Goal: Task Accomplishment & Management: Use online tool/utility

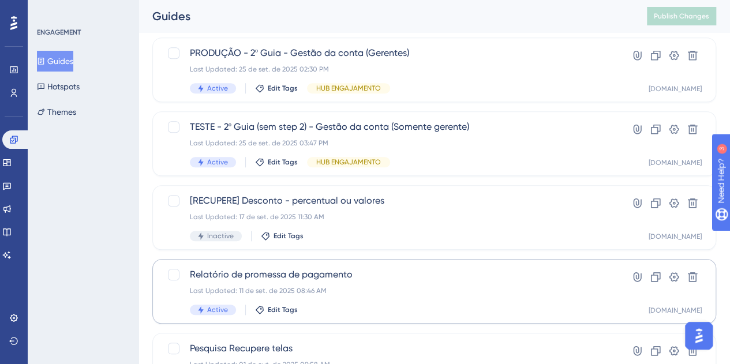
scroll to position [461, 0]
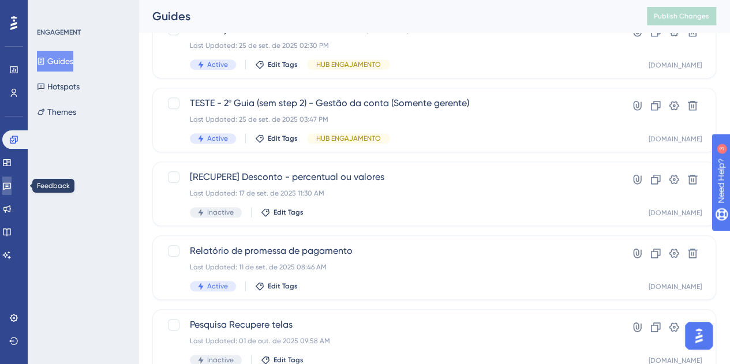
click at [12, 179] on link at bounding box center [6, 185] width 9 height 18
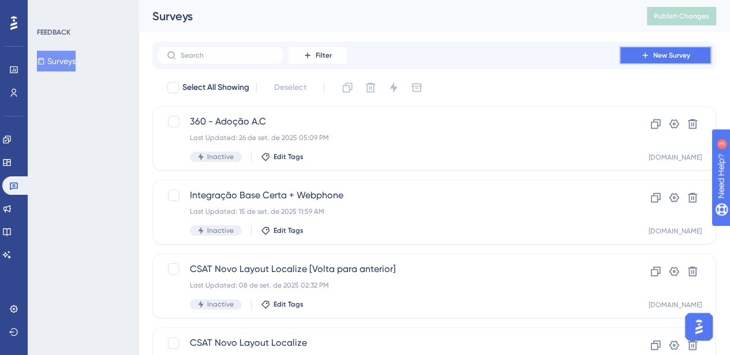
click at [686, 53] on span "New Survey" at bounding box center [671, 55] width 37 height 9
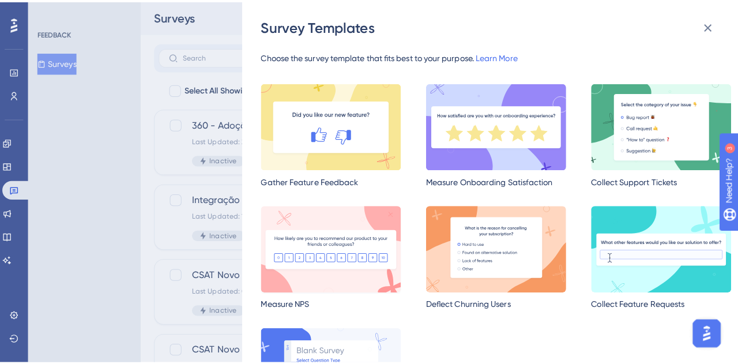
scroll to position [58, 0]
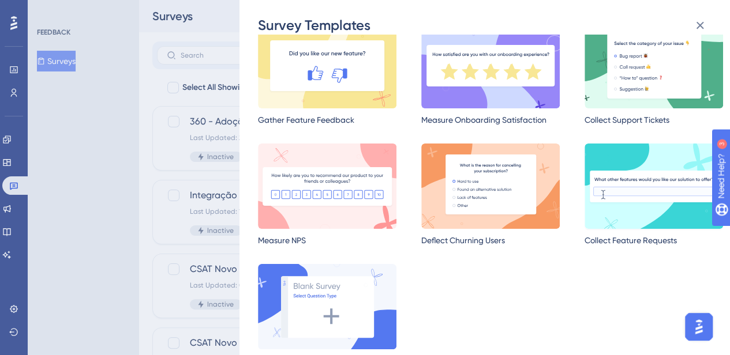
click at [617, 181] on img at bounding box center [653, 186] width 138 height 85
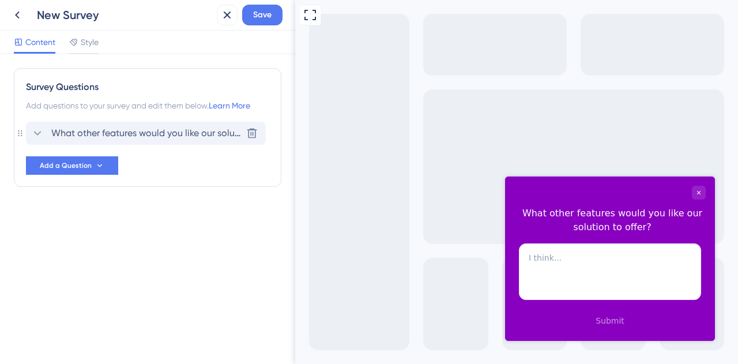
click at [61, 136] on span "What other features would you like our solution to offer?" at bounding box center [146, 133] width 190 height 14
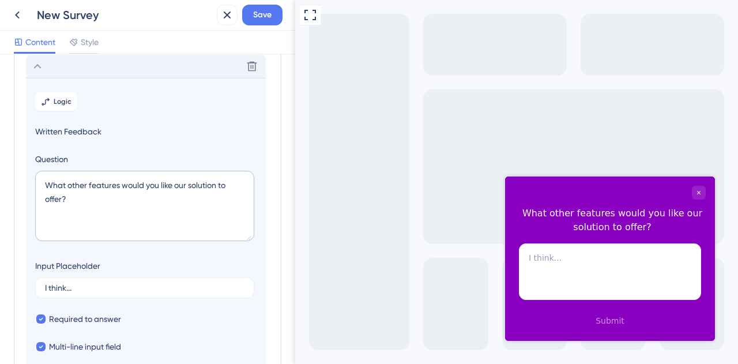
scroll to position [67, 0]
drag, startPoint x: 44, startPoint y: 184, endPoint x: 100, endPoint y: 206, distance: 60.6
click at [100, 206] on textarea "What other features would you like our solution to offer?" at bounding box center [144, 206] width 219 height 70
paste textarea "Se essas duas telas fossem integradas em uma única experiência, o que seria imp…"
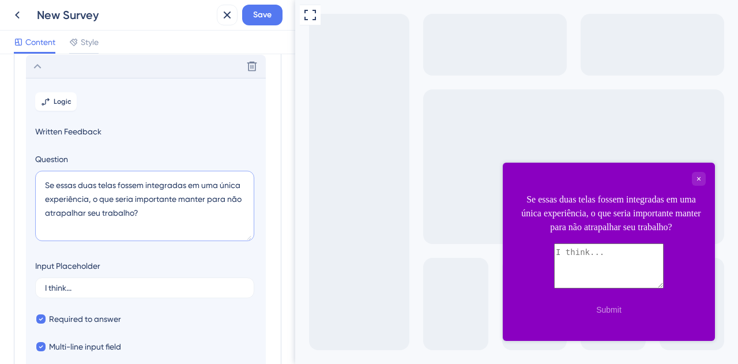
drag, startPoint x: 53, startPoint y: 183, endPoint x: 99, endPoint y: 188, distance: 46.4
click at [99, 188] on textarea "Se essas duas telas fossem integradas em uma única experiência, o que seria imp…" at bounding box center [144, 206] width 219 height 70
click at [87, 179] on textarea "Se as telas fossem integradas em uma única experiência, o que seria importante …" at bounding box center [144, 206] width 219 height 70
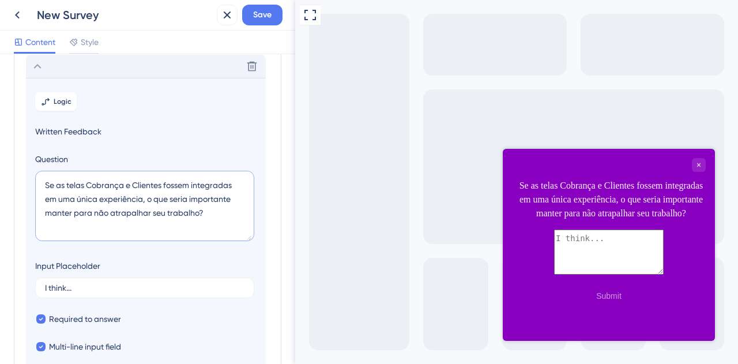
click at [87, 183] on textarea "Se as telas Cobrança e Clientes fossem integradas em uma única experiência, o q…" at bounding box center [144, 206] width 219 height 70
click at [125, 184] on textarea "Se as telas "Cobrança e Clientes fossem integradas em uma única experiência, o …" at bounding box center [144, 206] width 219 height 70
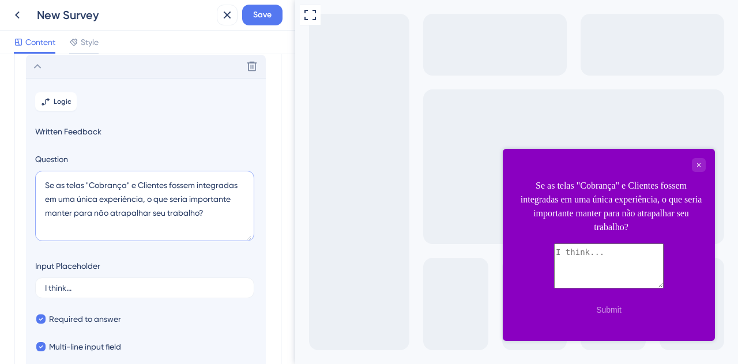
click at [137, 184] on textarea "Se as telas "Cobrança" e Clientes fossem integradas em uma única experiência, o…" at bounding box center [144, 206] width 219 height 70
click at [140, 185] on textarea "Se as telas "Cobrança" e Clientes fossem integradas em uma única experiência, o…" at bounding box center [144, 206] width 219 height 70
click at [170, 184] on textarea "Se as telas "Cobrança" e "Clientes fossem integradas em uma única experiência, …" at bounding box center [144, 206] width 219 height 70
type textarea "Se as telas "Cobrança" e "Clientes" fossem integradas em uma única experiência,…"
drag, startPoint x: 129, startPoint y: 287, endPoint x: 40, endPoint y: 289, distance: 88.3
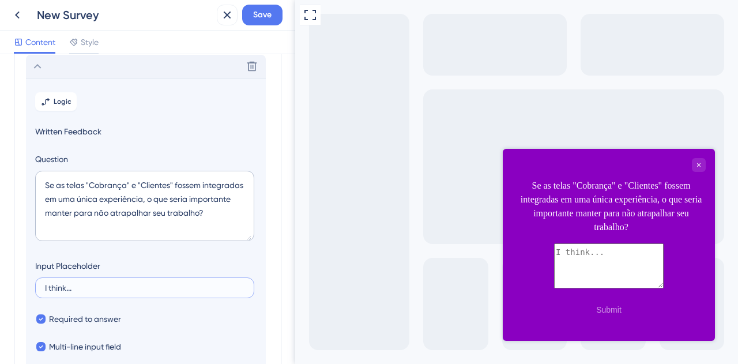
click at [40, 289] on label "I think..." at bounding box center [144, 287] width 219 height 21
click at [45, 289] on input "I think..." at bounding box center [145, 288] width 200 height 8
type input "Uso as telas para"
click at [435, 276] on div "Full Screen Preview" at bounding box center [516, 182] width 443 height 364
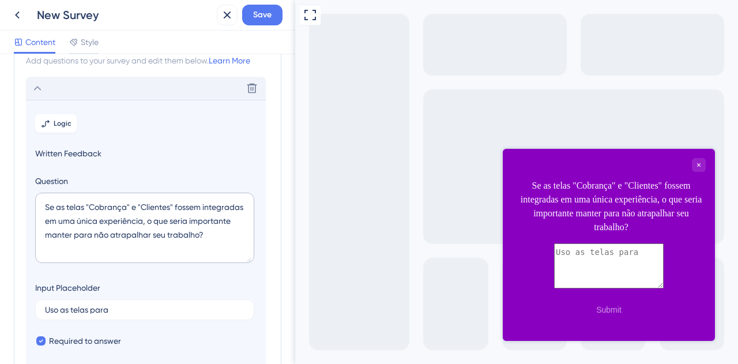
scroll to position [173, 0]
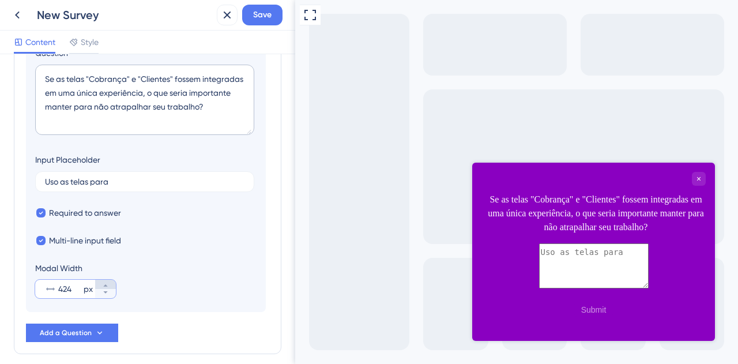
click at [103, 284] on icon at bounding box center [105, 285] width 7 height 7
click at [106, 291] on icon at bounding box center [105, 292] width 7 height 7
type input "416"
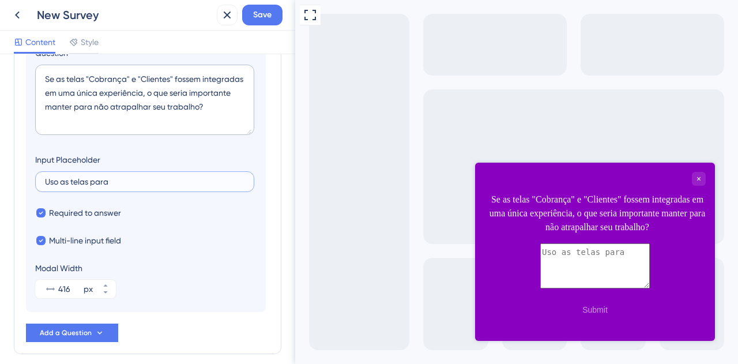
click at [125, 182] on input "Uso as telas para" at bounding box center [145, 182] width 200 height 8
type input "Uso as telas para..."
click at [393, 190] on div "Full Screen Preview" at bounding box center [516, 182] width 443 height 364
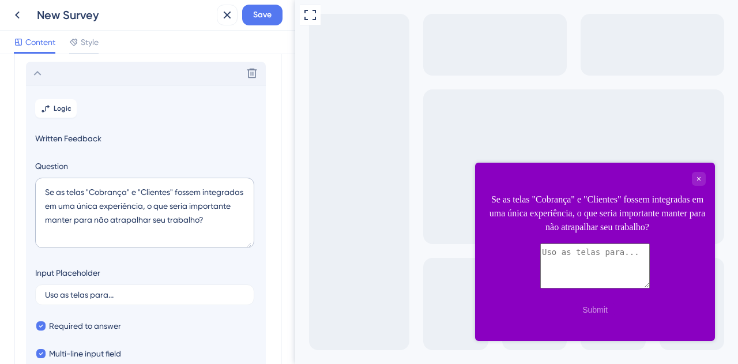
scroll to position [0, 0]
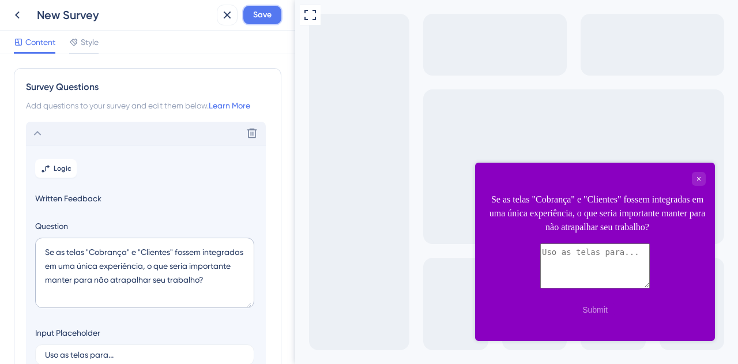
click at [263, 13] on span "Save" at bounding box center [262, 15] width 18 height 14
click at [67, 11] on div "New Survey" at bounding box center [124, 15] width 175 height 16
click at [9, 10] on button at bounding box center [17, 15] width 21 height 21
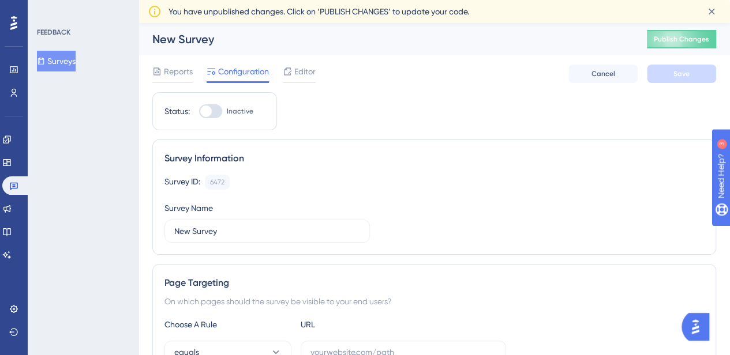
click at [214, 46] on div "New Survey" at bounding box center [384, 39] width 465 height 16
drag, startPoint x: 220, startPoint y: 234, endPoint x: 156, endPoint y: 230, distance: 64.1
click at [157, 231] on div "Survey Information Survey ID: 6472 Copy Survey Name New Survey" at bounding box center [434, 197] width 564 height 115
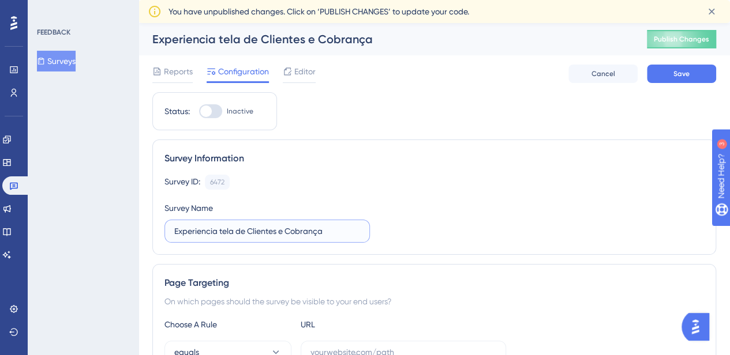
click at [198, 230] on input "Experiencia tela de Clientes e Cobrança" at bounding box center [267, 231] width 186 height 13
click at [340, 231] on input "Experiência tela de Clientes e Cobrança" at bounding box center [267, 231] width 186 height 13
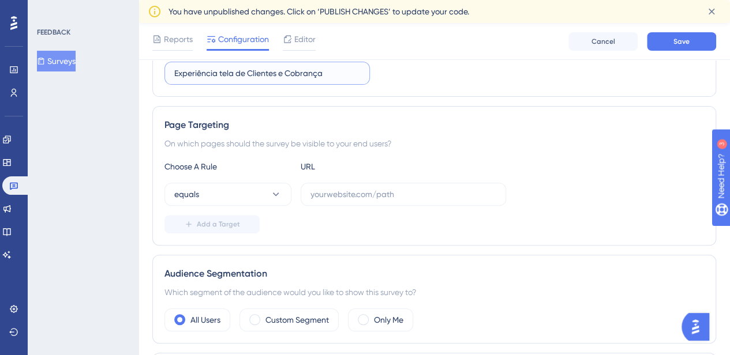
scroll to position [173, 0]
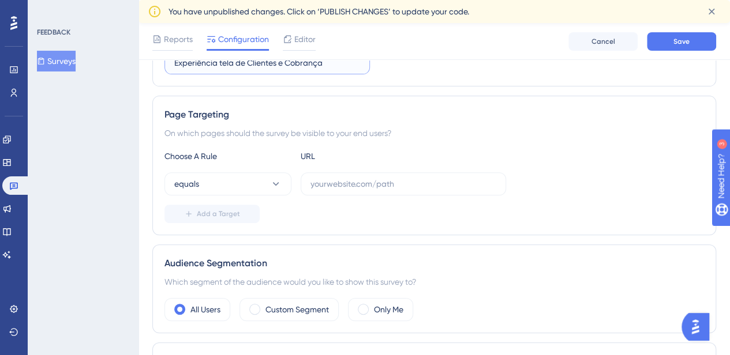
type input "Experiência tela de Clientes e Cobrança"
click at [684, 46] on button "Save" at bounding box center [681, 41] width 69 height 18
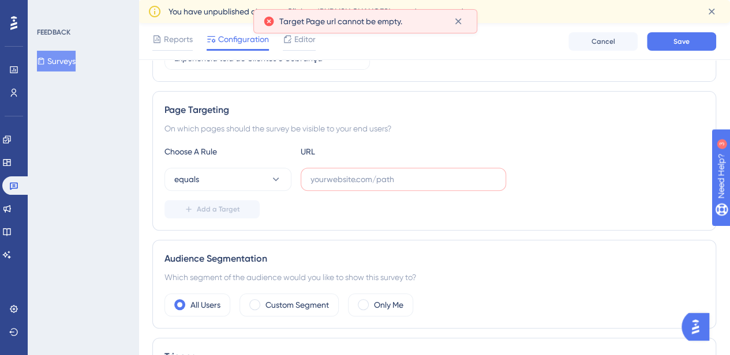
scroll to position [235, 0]
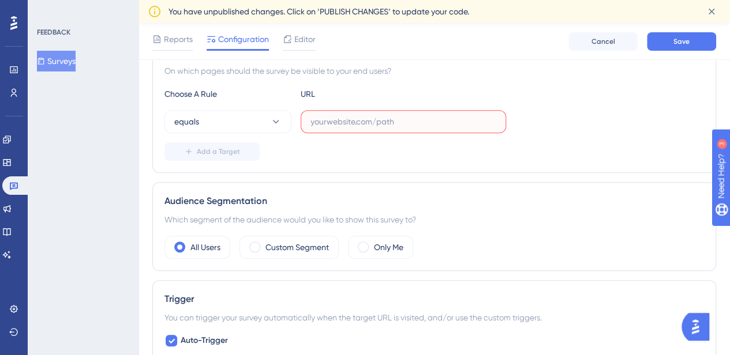
click at [390, 122] on input "text" at bounding box center [403, 121] width 186 height 13
click at [223, 102] on div "Choose A Rule URL equals Add a Target" at bounding box center [433, 124] width 539 height 74
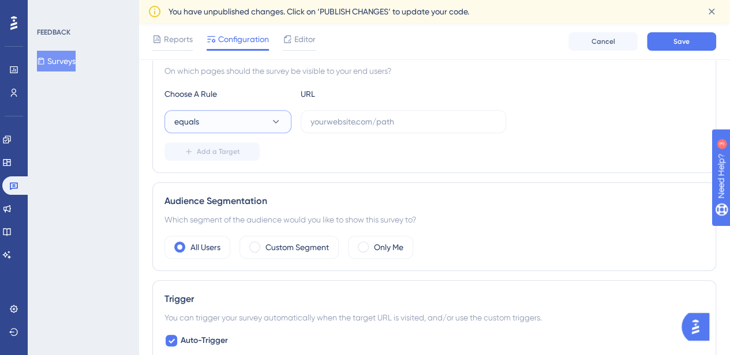
click at [217, 126] on button "equals" at bounding box center [227, 121] width 127 height 23
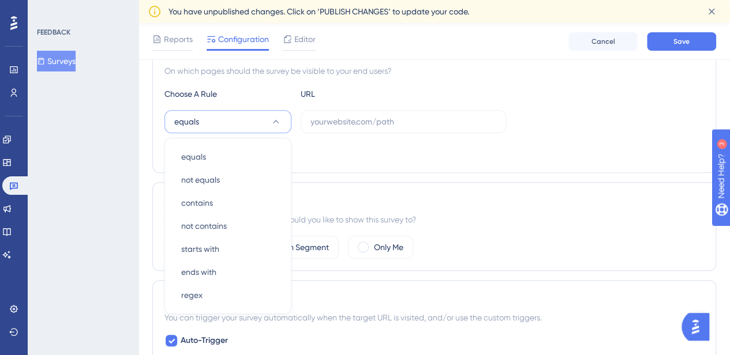
scroll to position [282, 0]
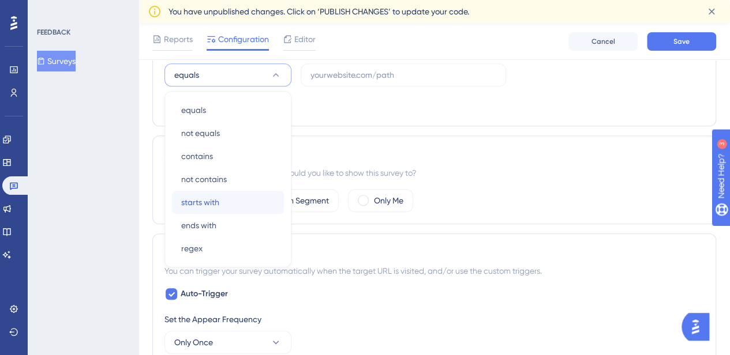
click at [232, 207] on div "starts with starts with" at bounding box center [227, 202] width 93 height 23
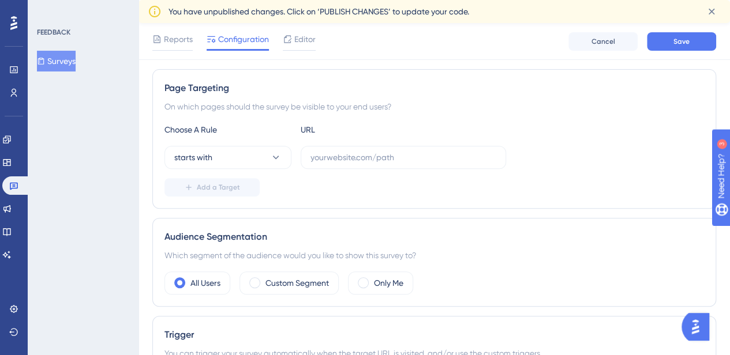
scroll to position [178, 0]
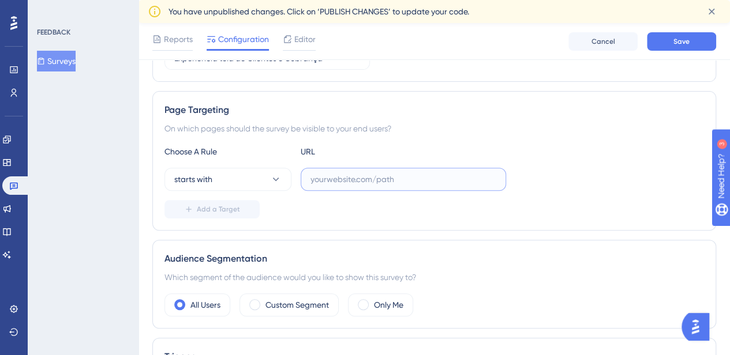
click at [336, 179] on input "text" at bounding box center [403, 179] width 186 height 13
paste input "[URL][DOMAIN_NAME]"
drag, startPoint x: 433, startPoint y: 179, endPoint x: 536, endPoint y: 183, distance: 103.3
click at [536, 183] on div "starts with [URL][DOMAIN_NAME]" at bounding box center [433, 179] width 539 height 23
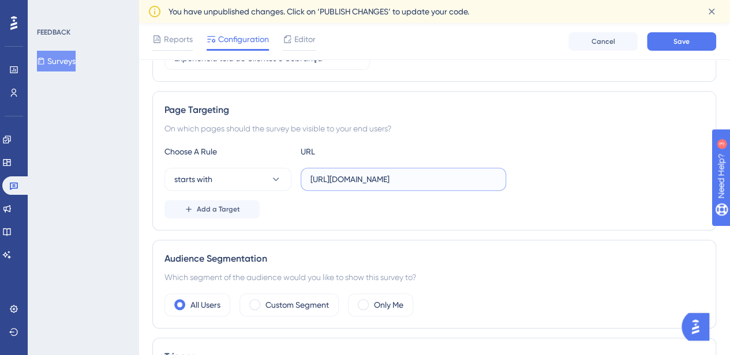
scroll to position [0, 3]
type input "[URL][DOMAIN_NAME]"
click at [538, 184] on div "starts with [URL][DOMAIN_NAME]" at bounding box center [433, 179] width 539 height 23
click at [675, 37] on span "Save" at bounding box center [681, 41] width 16 height 9
